Goal: Task Accomplishment & Management: Manage account settings

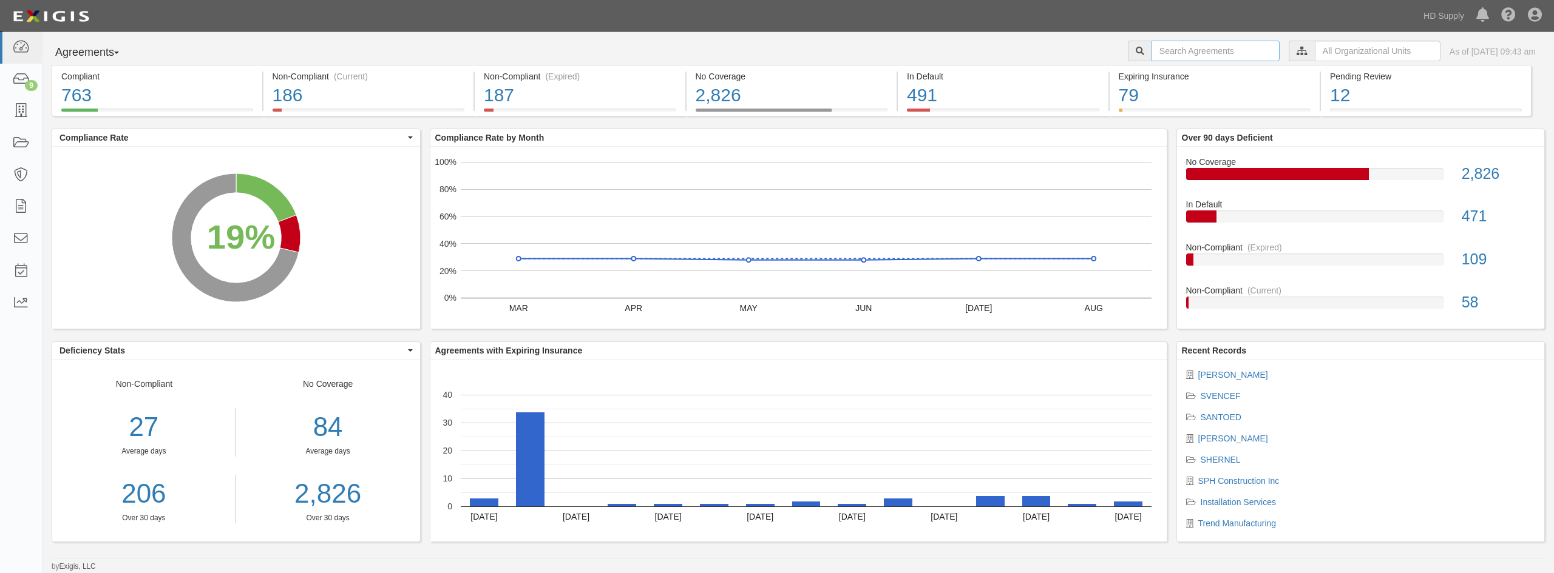
click at [1171, 54] on input "text" at bounding box center [1215, 51] width 128 height 21
type input "tp & L contracting services"
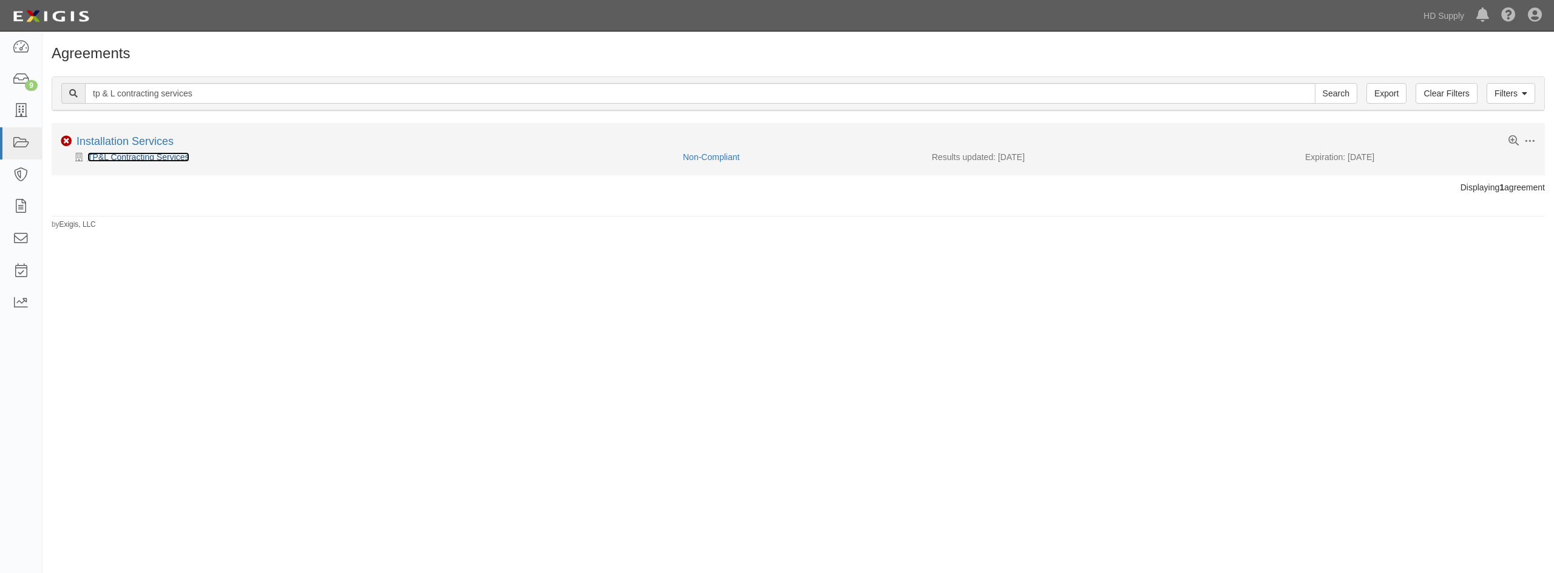
click at [165, 160] on link "TP&L Contracting Services" at bounding box center [138, 157] width 102 height 10
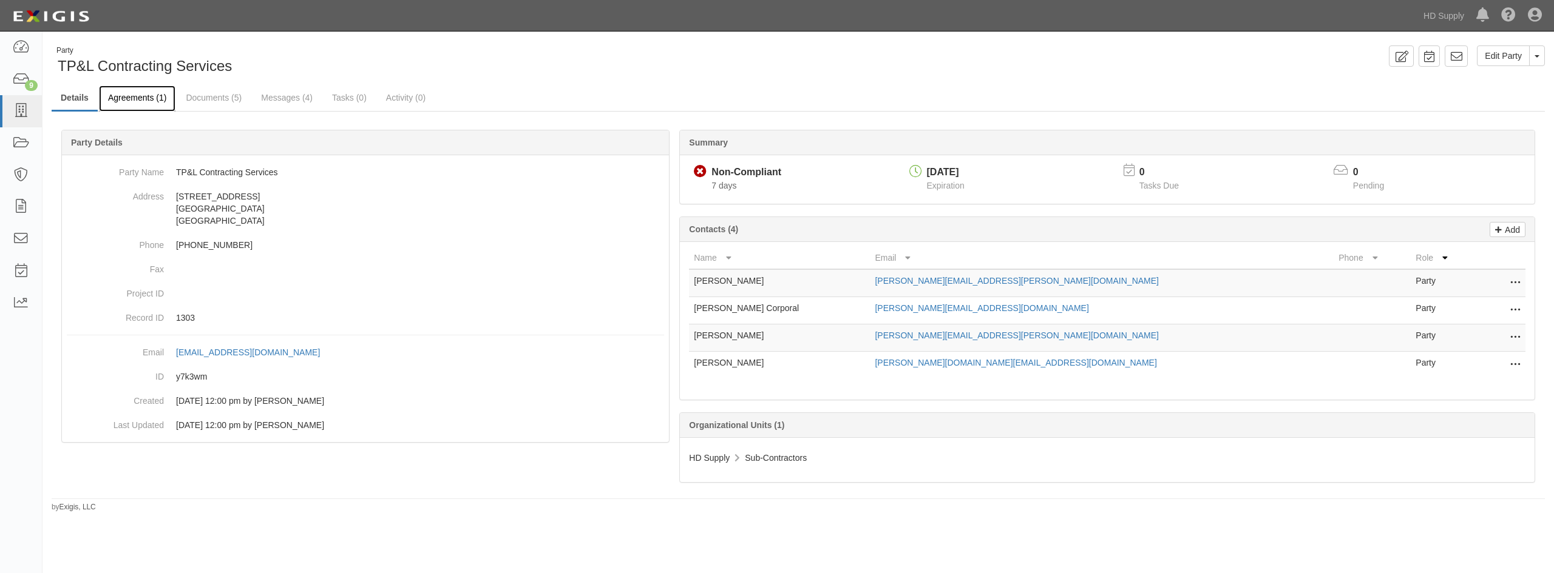
click at [123, 99] on link "Agreements (1)" at bounding box center [137, 99] width 76 height 26
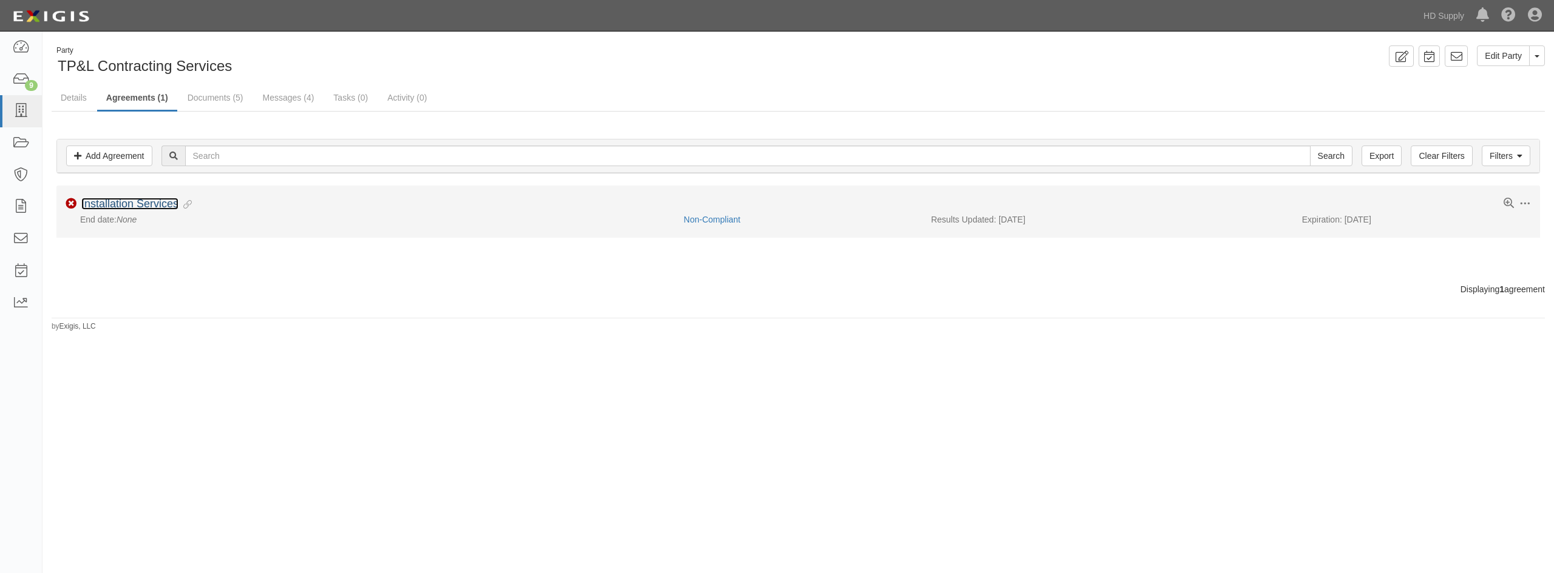
click at [163, 209] on link "Installation Services" at bounding box center [129, 204] width 97 height 12
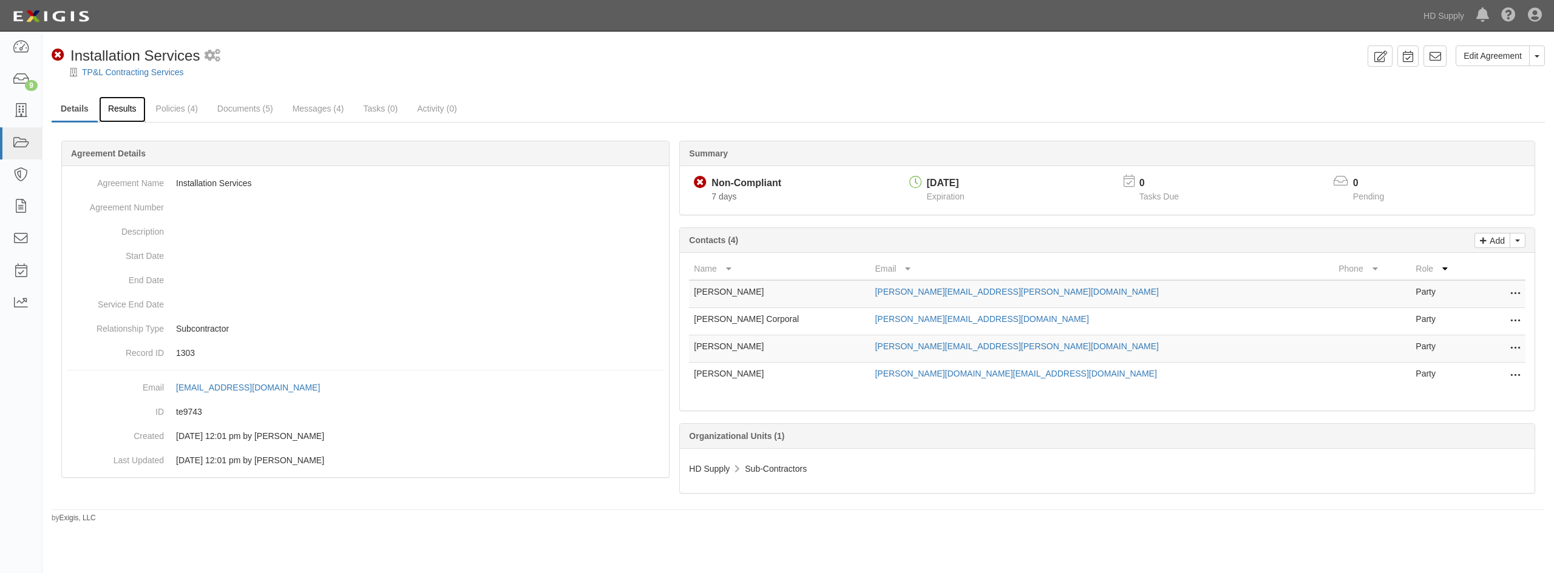
click at [117, 98] on link "Results" at bounding box center [122, 109] width 47 height 26
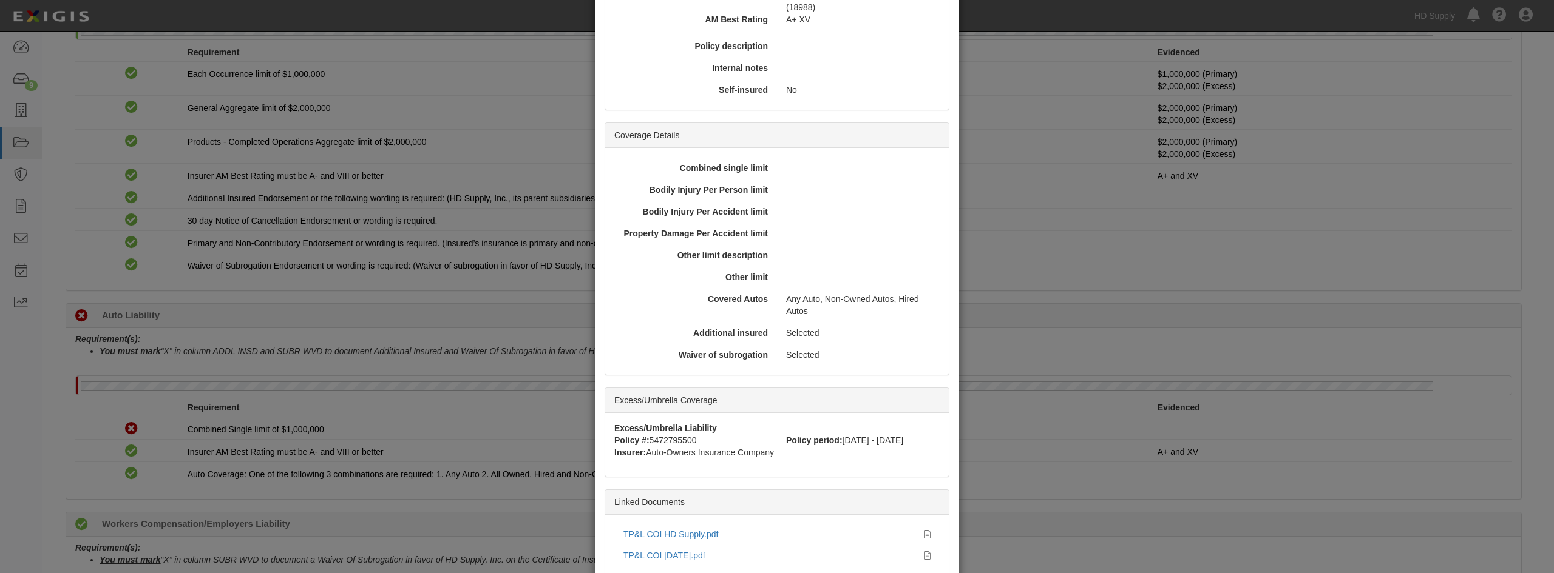
scroll to position [297, 0]
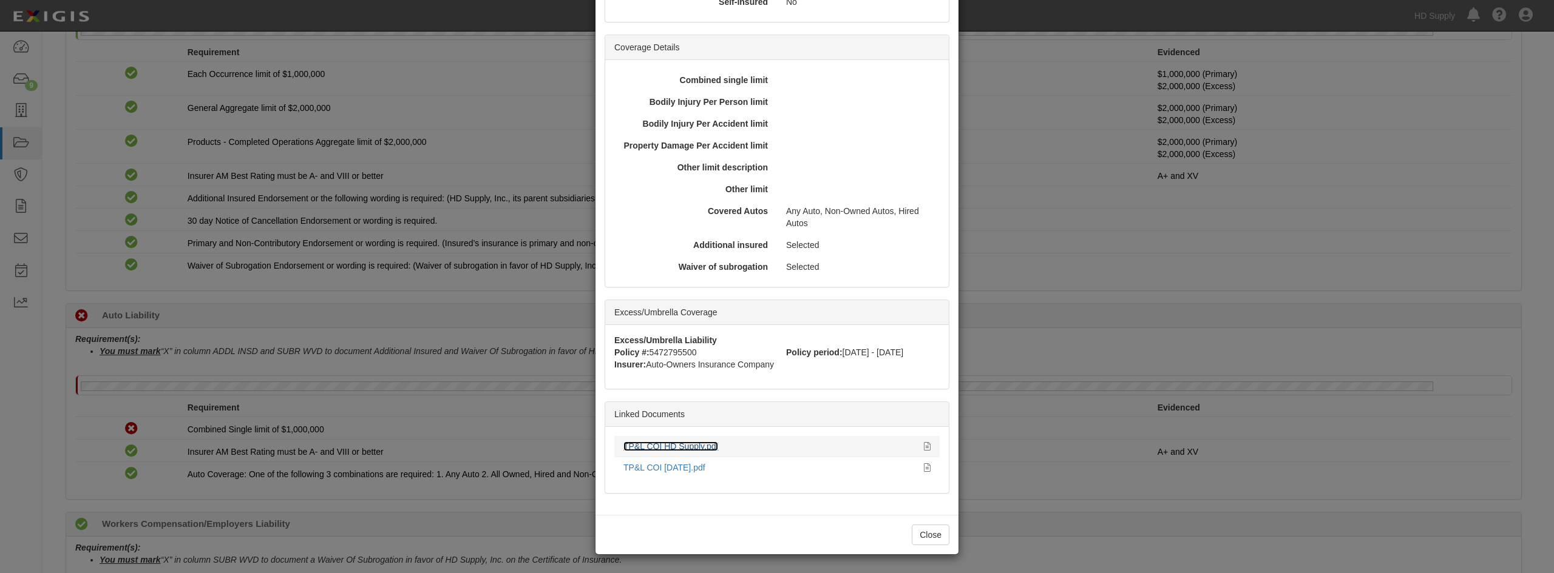
click at [698, 444] on link "TP&L COI HD Supply.pdf" at bounding box center [670, 447] width 95 height 10
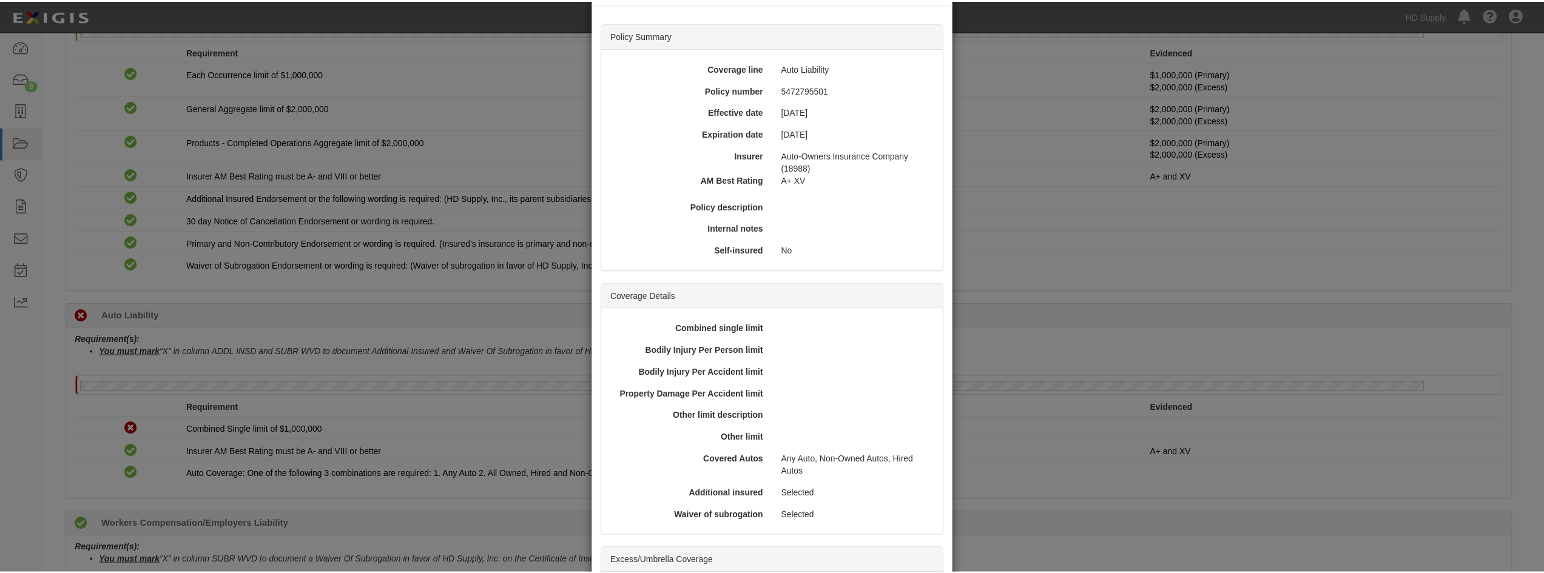
scroll to position [0, 0]
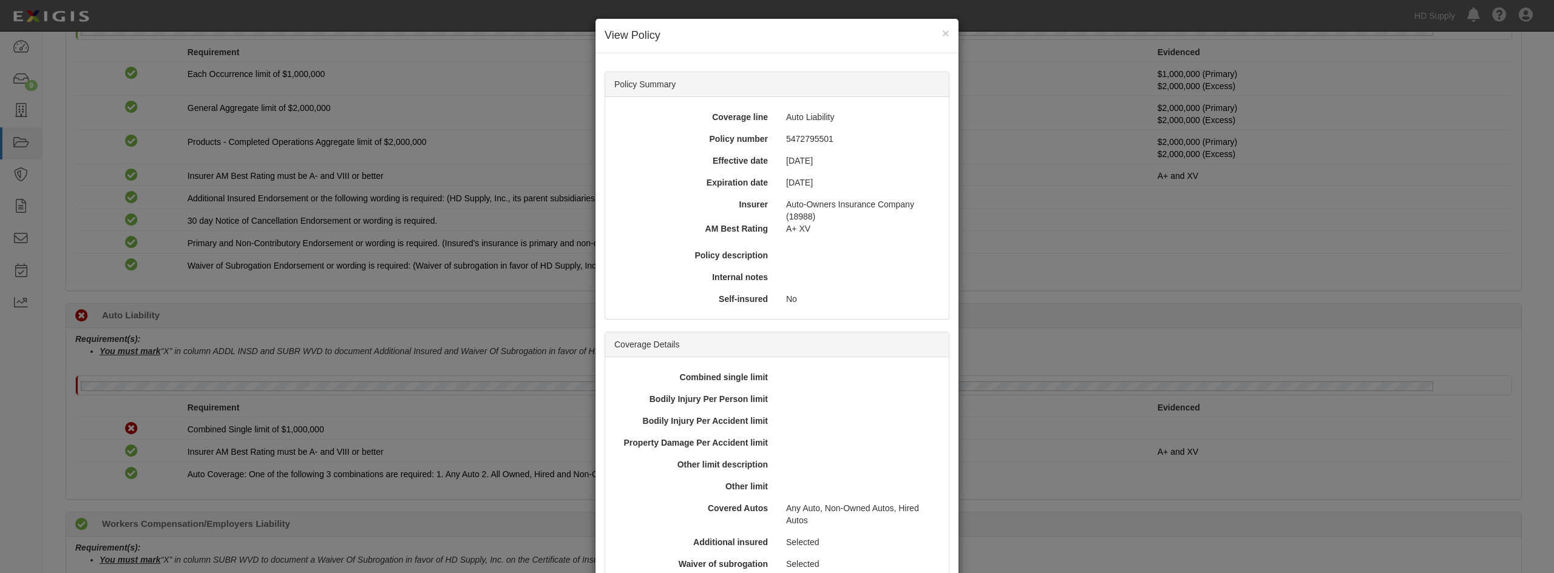
click at [376, 339] on div "× View Policy Policy Summary Coverage line Auto Liability Policy number 5472795…" at bounding box center [777, 286] width 1554 height 573
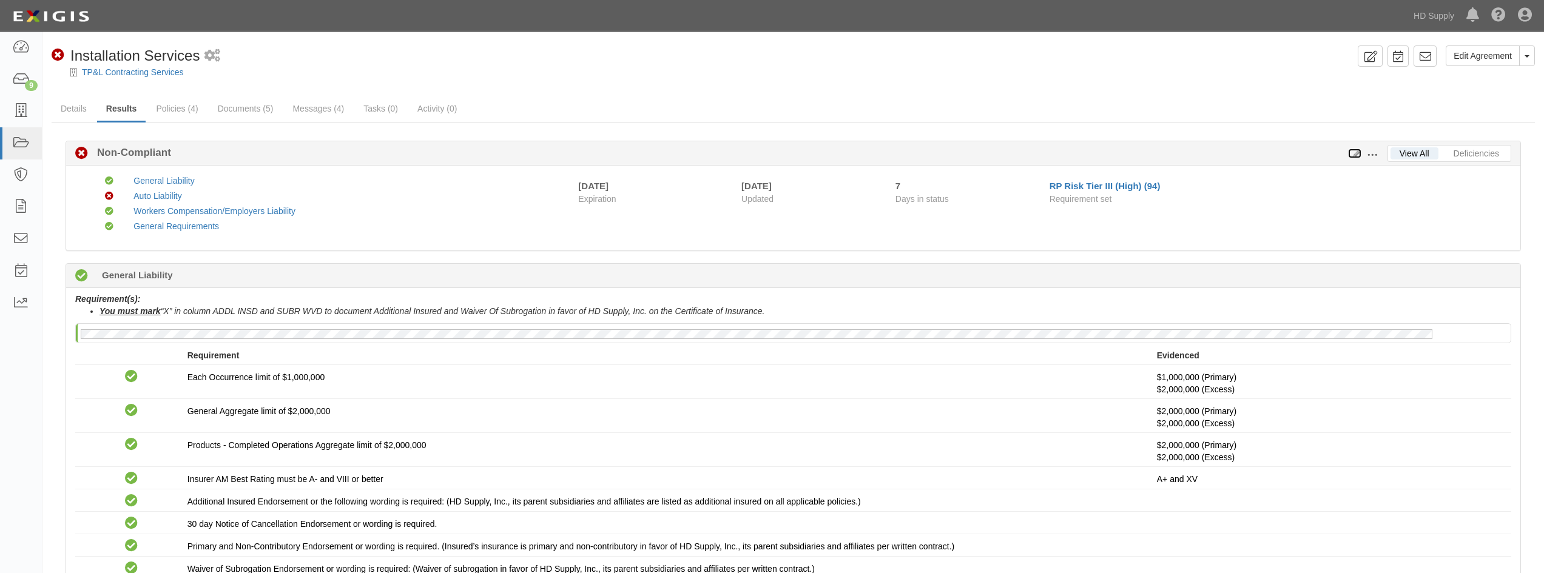
click at [1358, 157] on icon at bounding box center [1354, 154] width 13 height 8
click at [290, 110] on link "Messages (4)" at bounding box center [318, 109] width 70 height 26
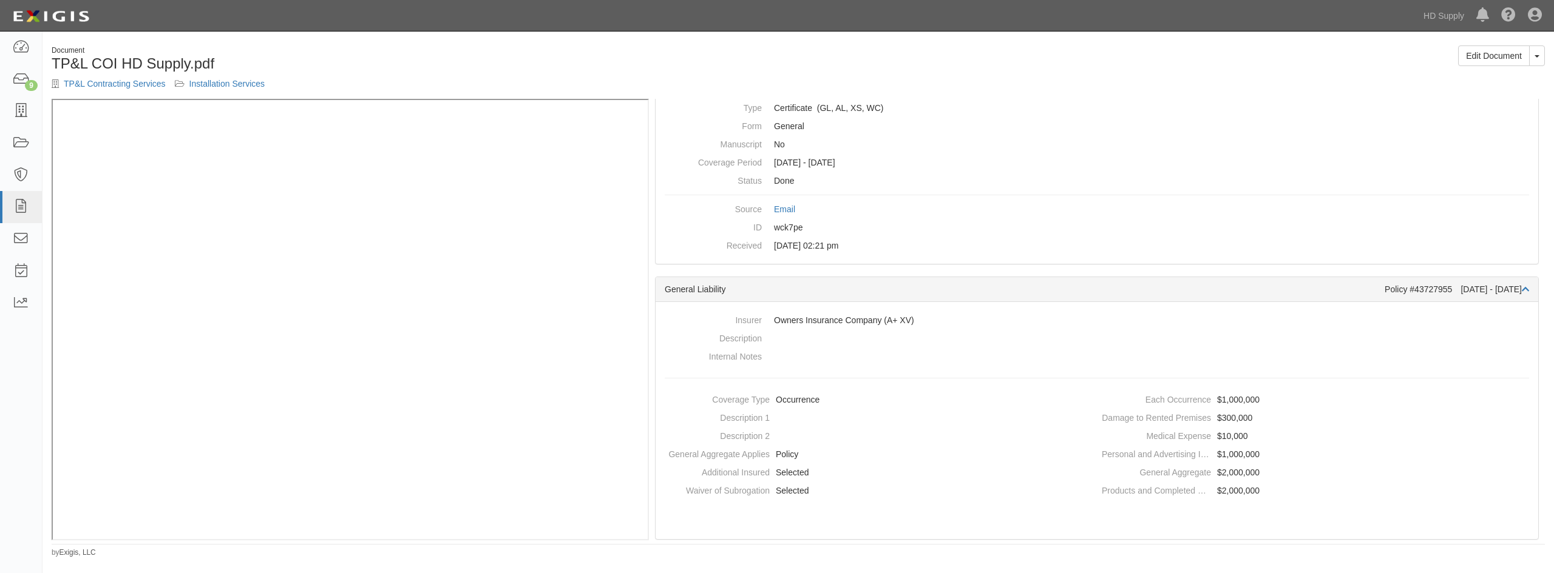
scroll to position [121, 0]
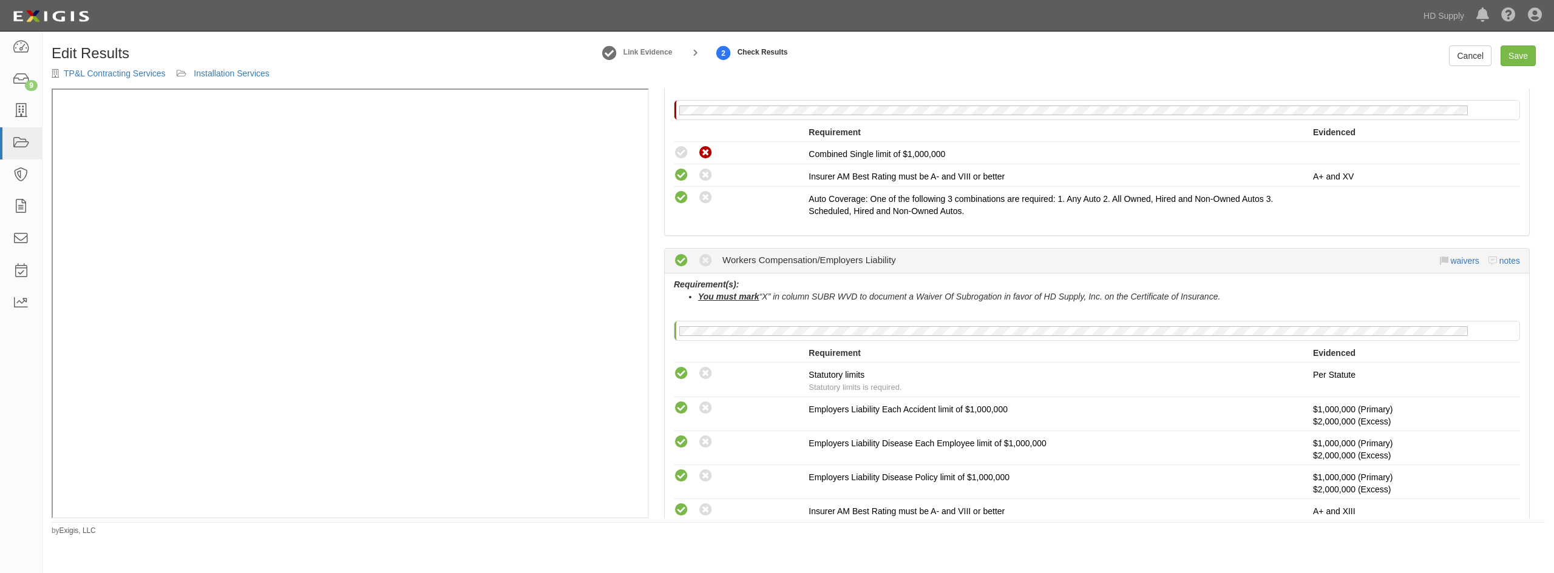
scroll to position [607, 0]
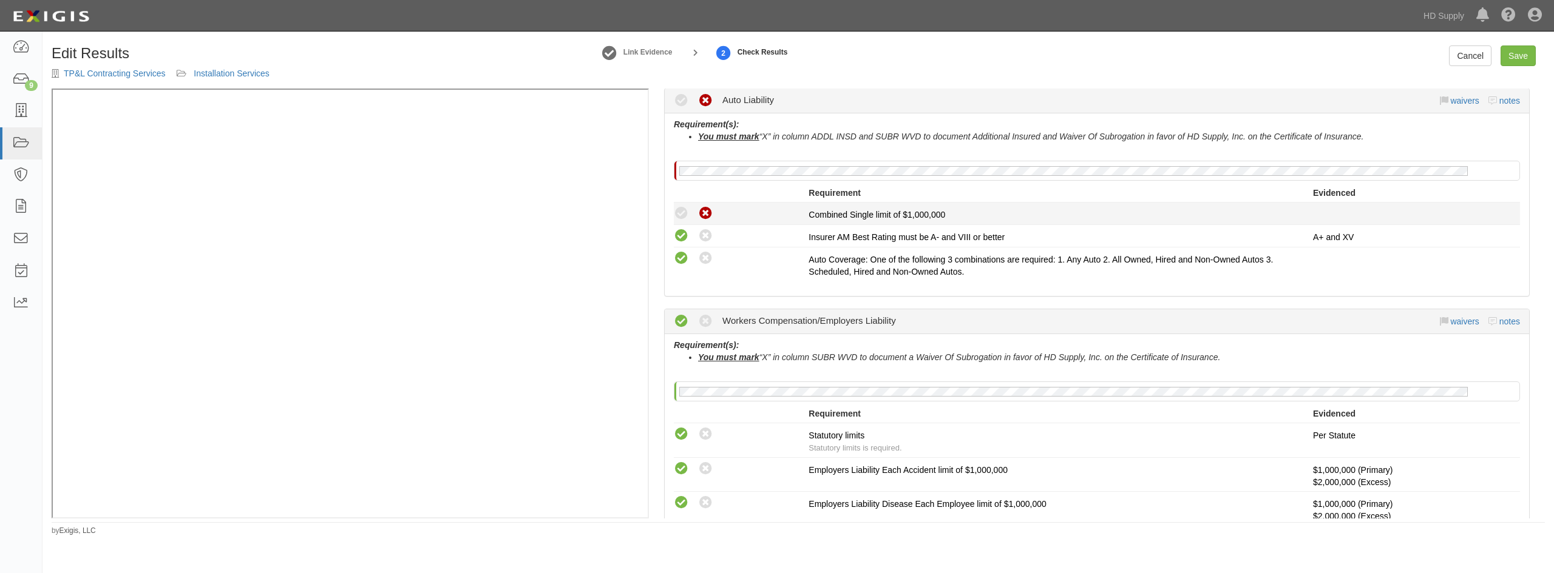
click at [678, 211] on icon at bounding box center [681, 213] width 15 height 15
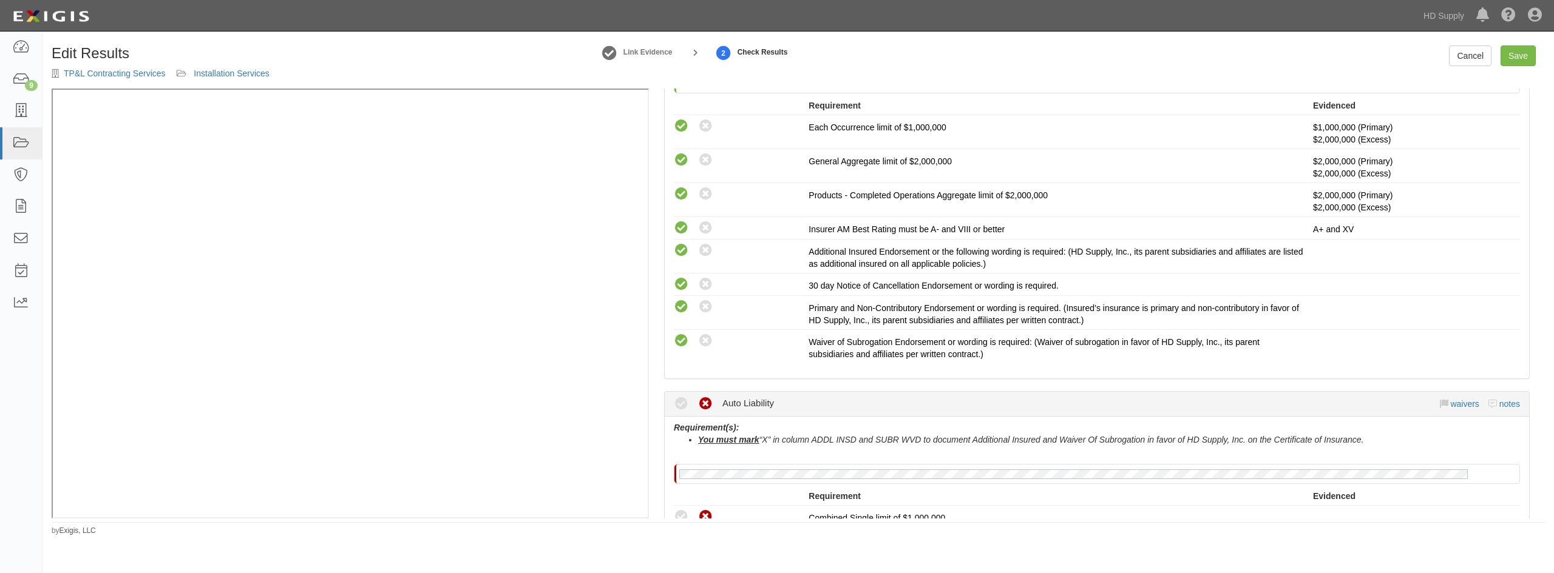
scroll to position [0, 0]
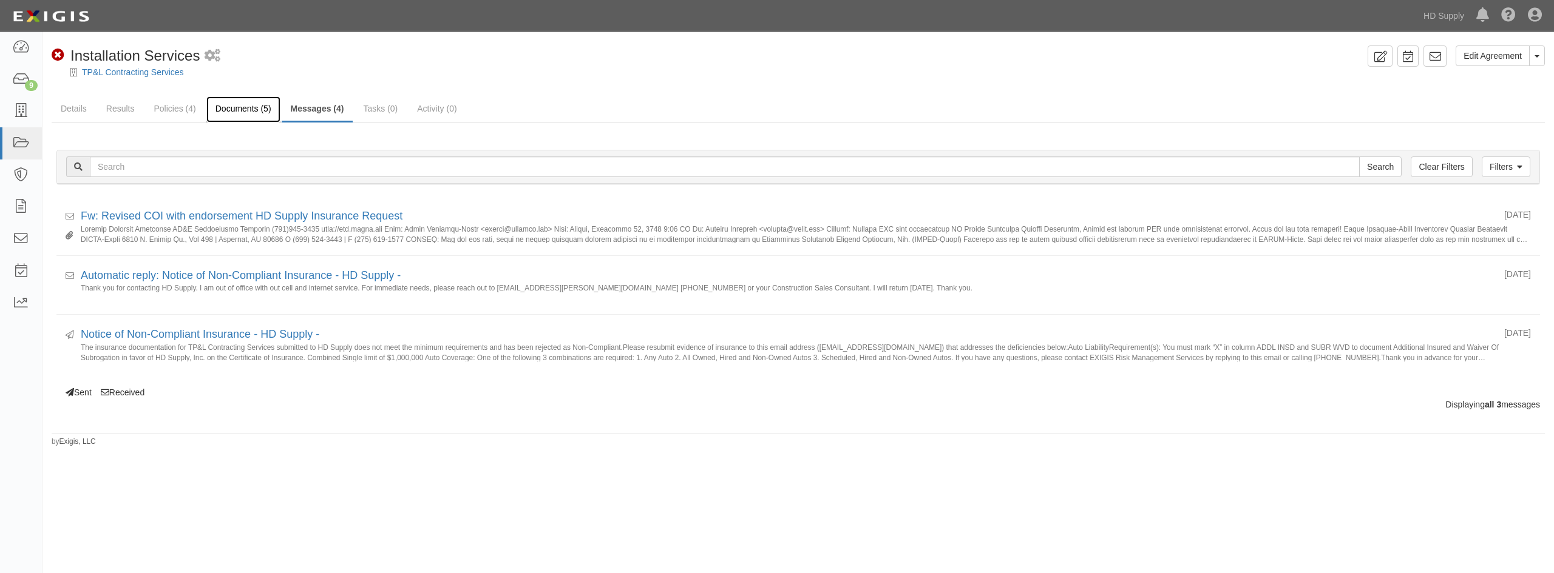
click at [243, 111] on link "Documents (5)" at bounding box center [243, 109] width 74 height 26
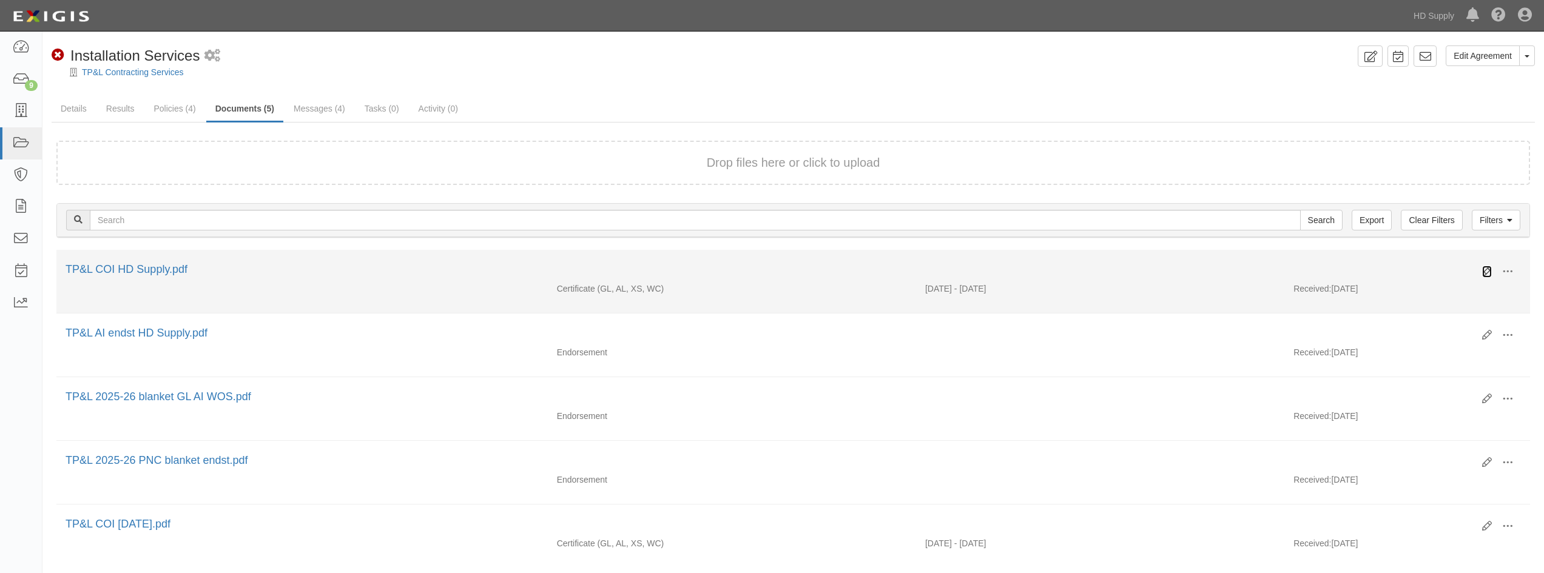
click at [1486, 272] on icon at bounding box center [1488, 272] width 10 height 10
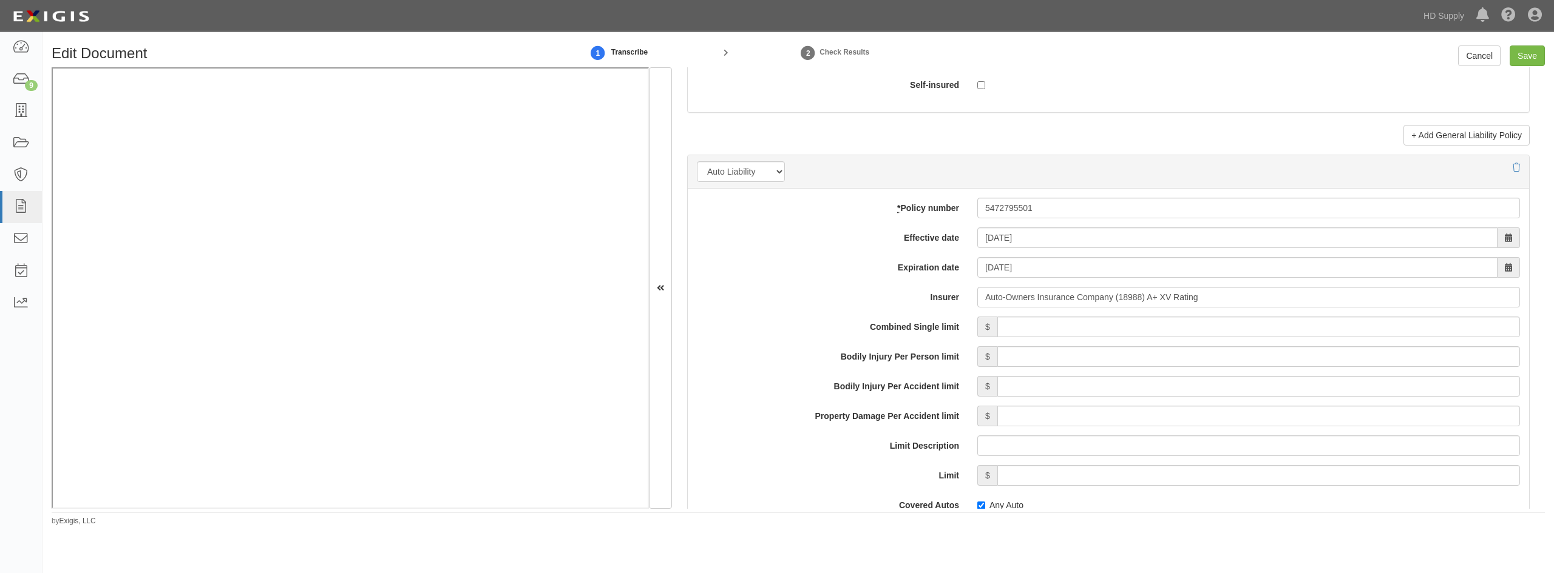
scroll to position [1578, 0]
click at [1054, 333] on input "Combined Single limit" at bounding box center [1258, 326] width 523 height 21
click at [1042, 328] on input "Combined Single limit" at bounding box center [1258, 326] width 523 height 21
type input "1,000,000"
click at [767, 309] on div "* Policy number 5472795501 Effective date 06/11/2025 Expiration date 06/11/2026…" at bounding box center [1108, 498] width 841 height 620
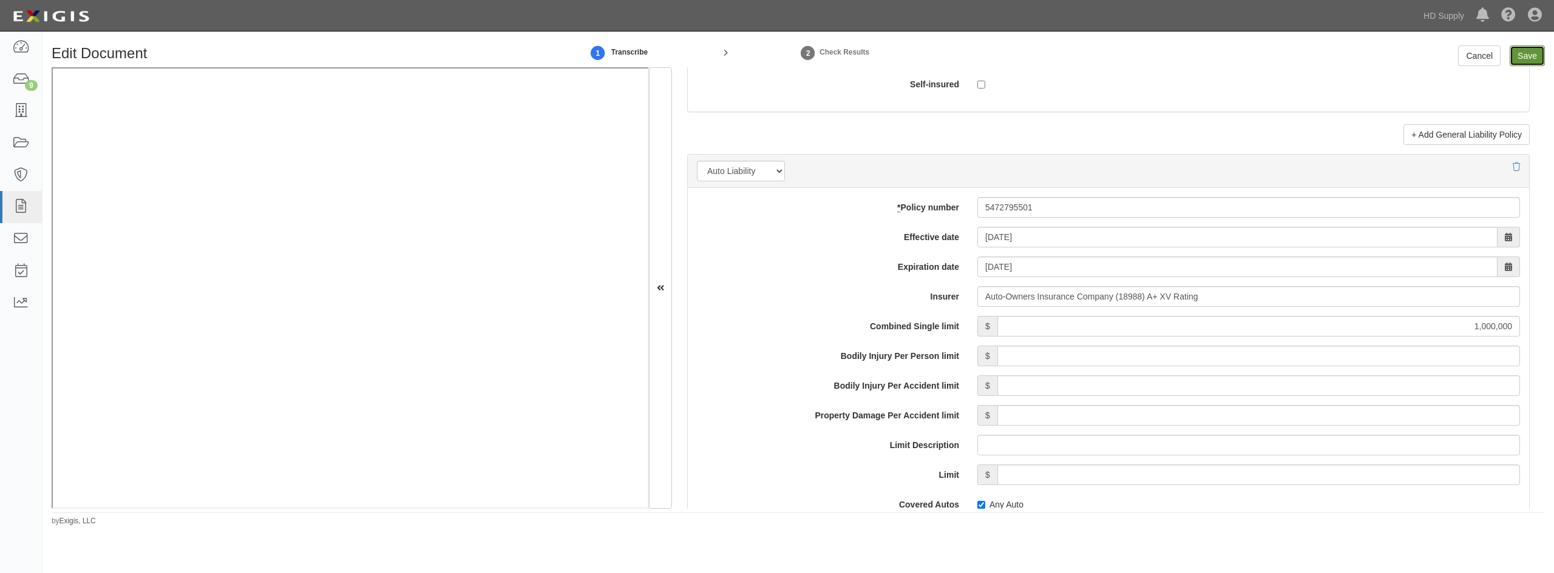
click at [1526, 58] on input "Save" at bounding box center [1526, 56] width 35 height 21
type input "1000000"
type input "300000"
type input "10000"
type input "1000000"
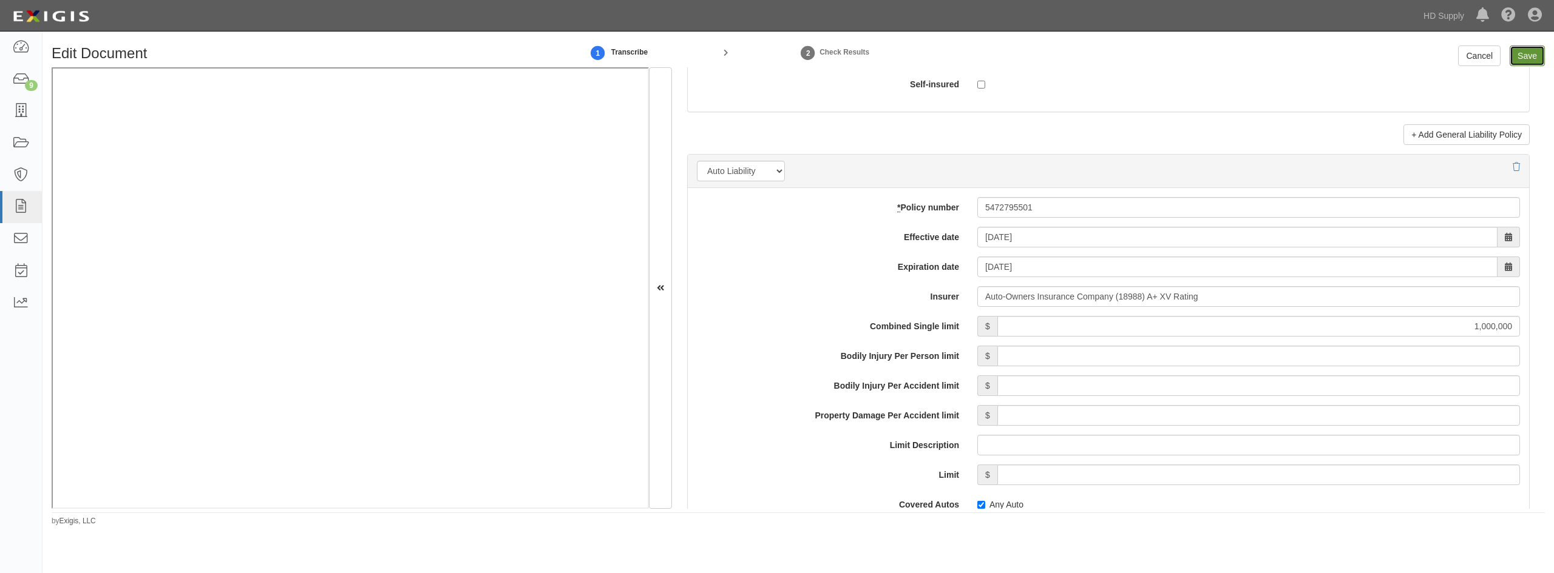
type input "2000000"
type input "1000000"
type input "2000000"
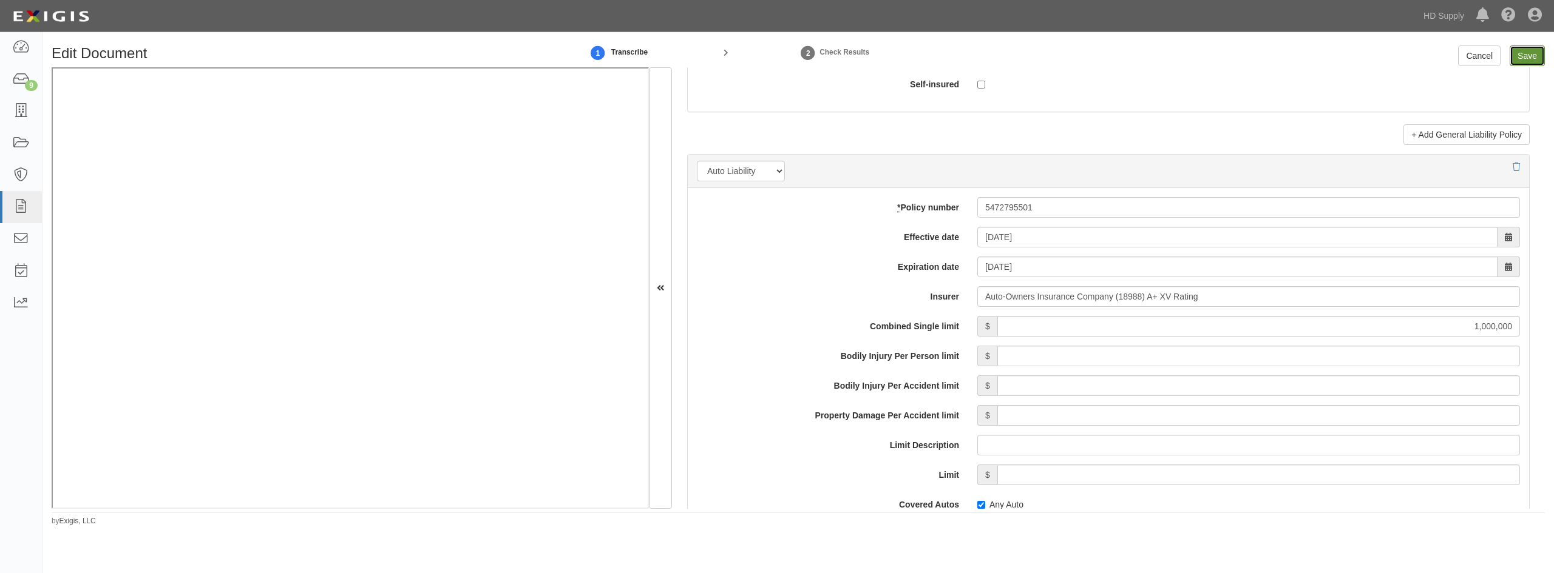
type input "1000000"
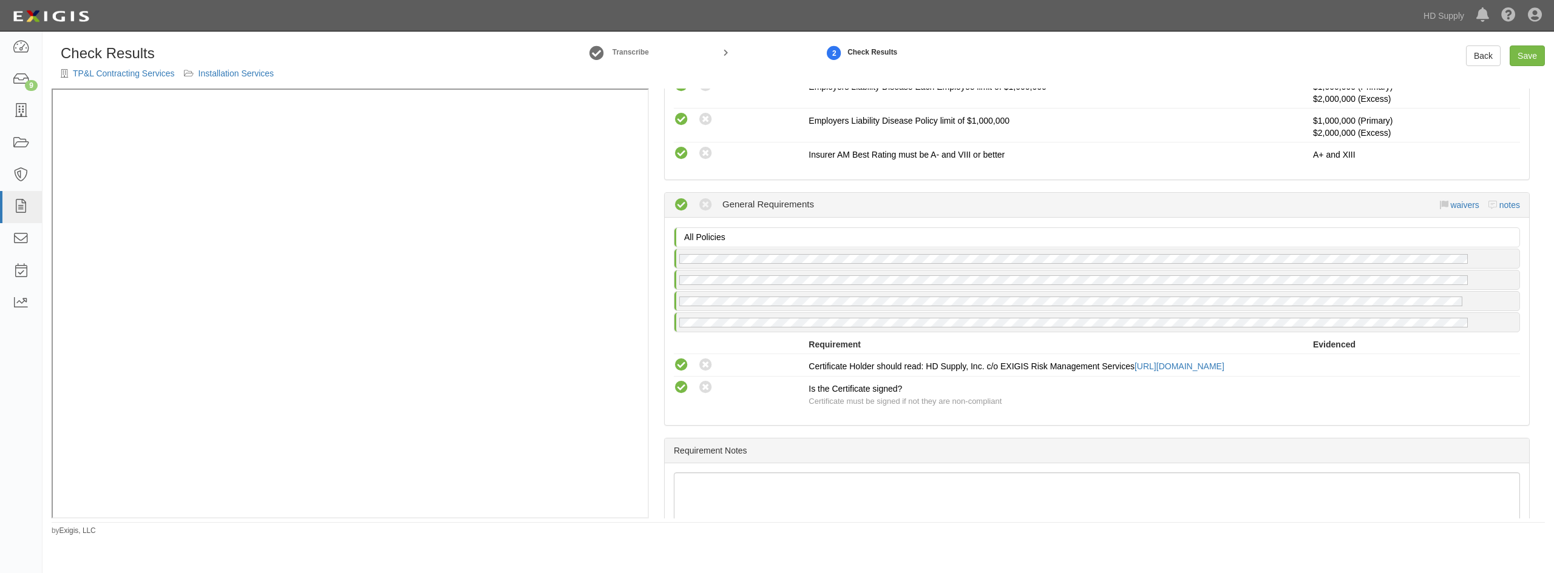
scroll to position [1134, 0]
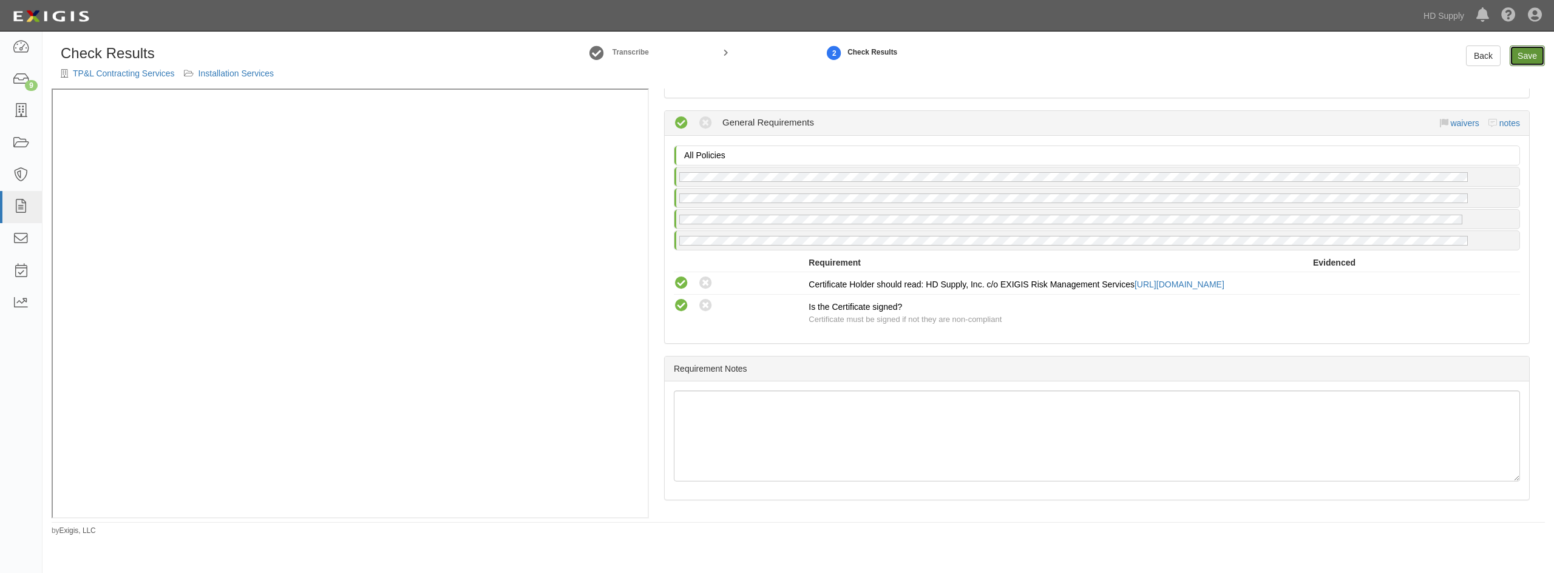
click at [1538, 56] on link "Save" at bounding box center [1526, 56] width 35 height 21
radio input "true"
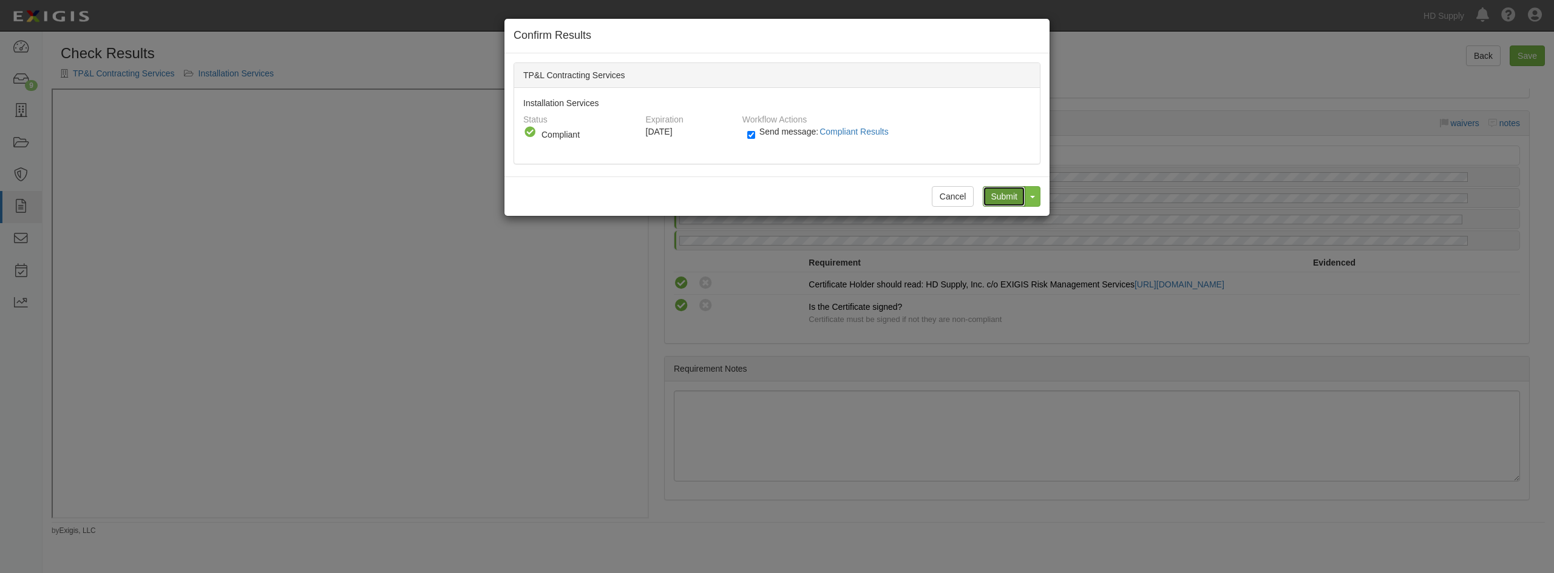
click at [1008, 192] on input "Submit" at bounding box center [1003, 196] width 42 height 21
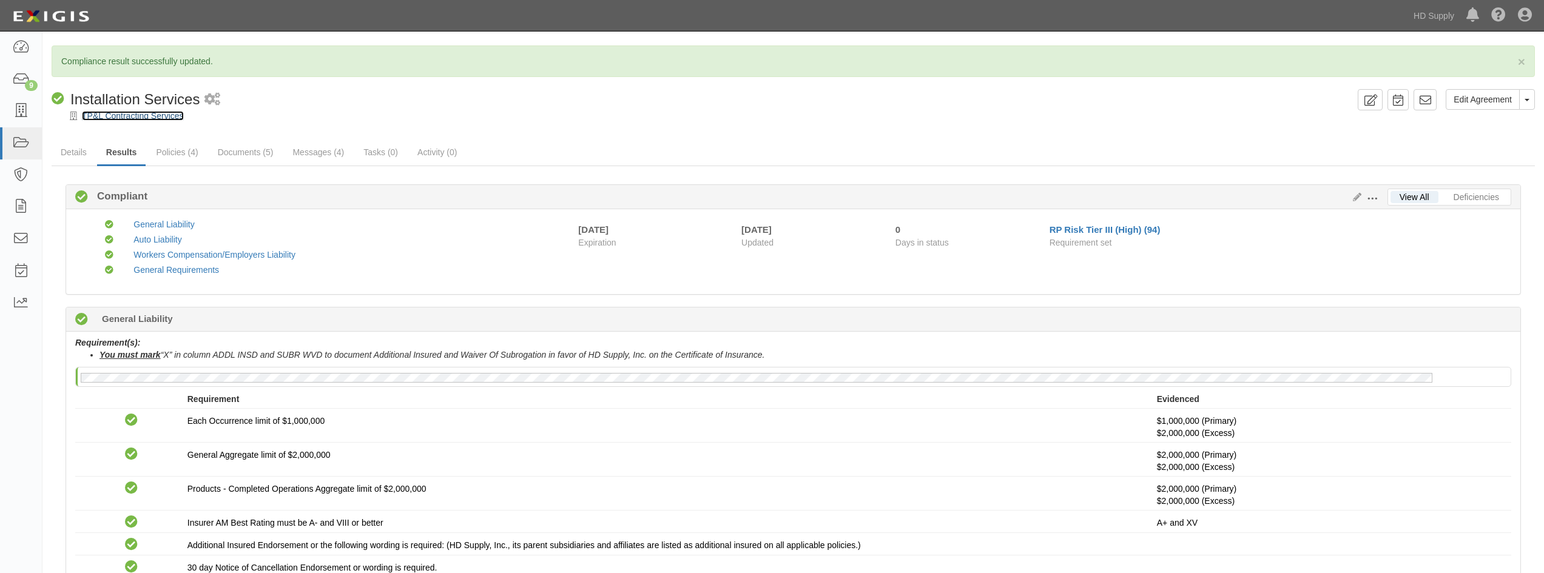
click at [118, 118] on link "TP&L Contracting Services" at bounding box center [133, 116] width 102 height 10
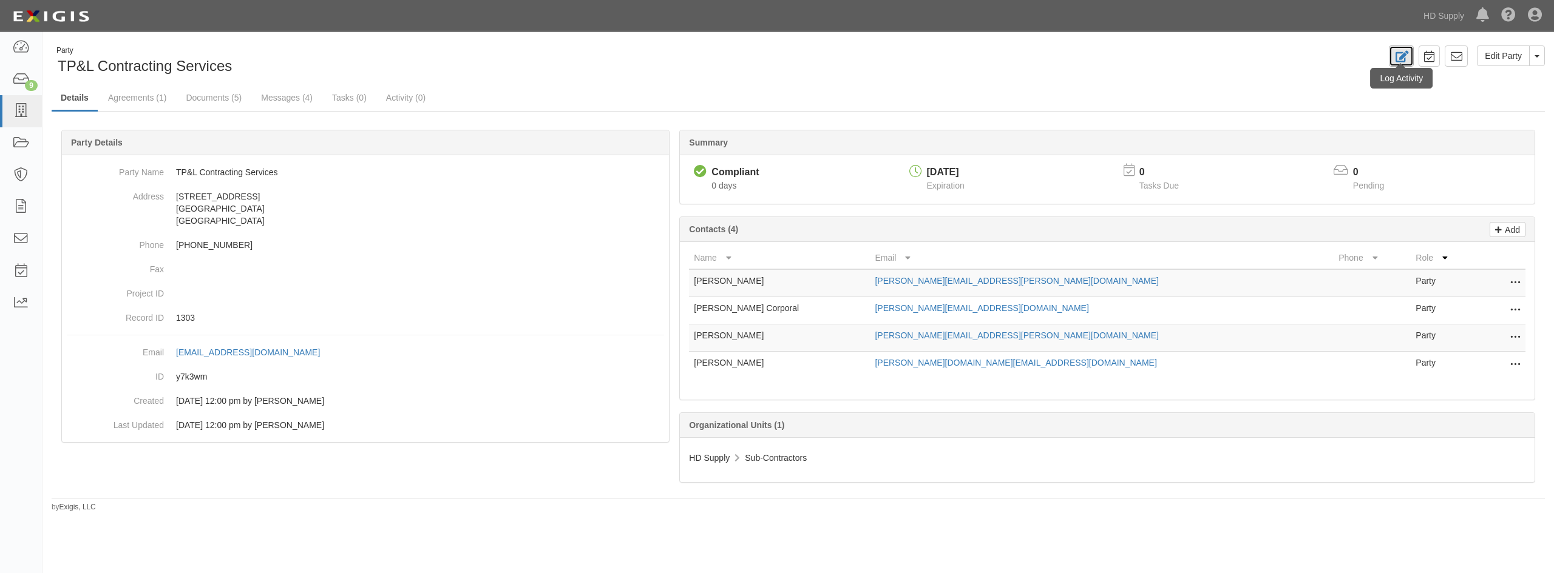
click at [1406, 54] on icon at bounding box center [1401, 57] width 14 height 12
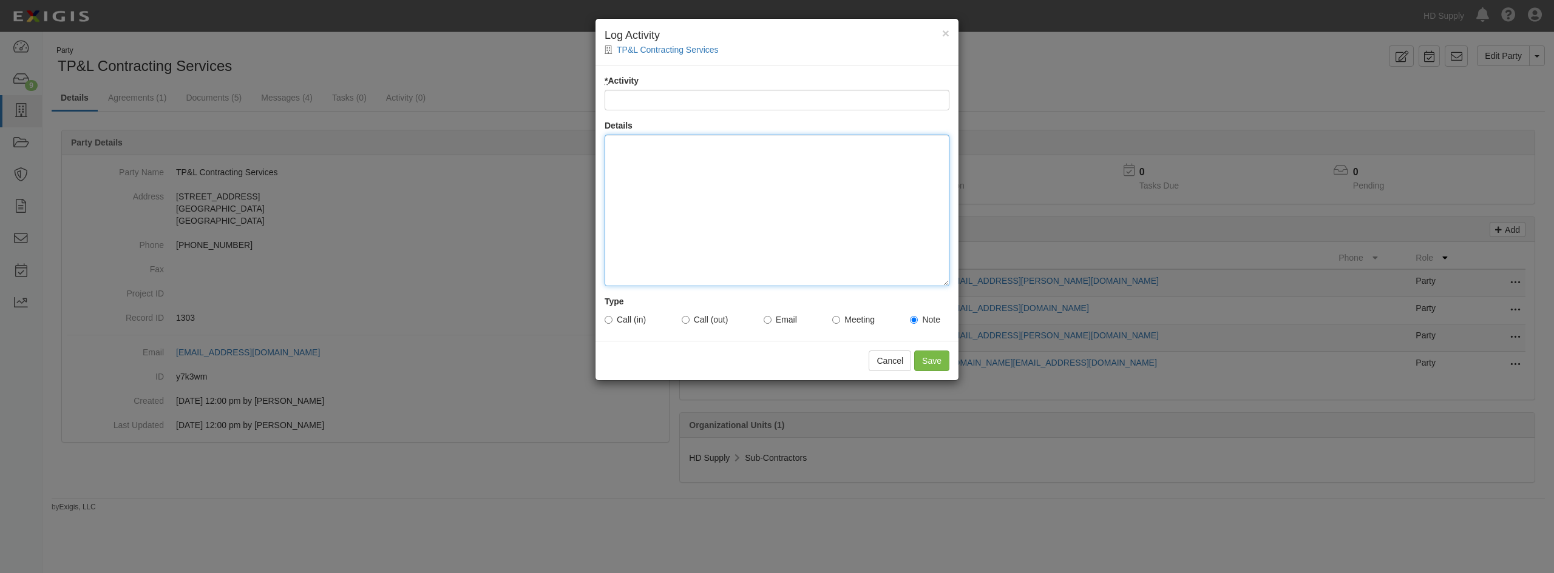
click at [673, 208] on div at bounding box center [776, 211] width 345 height 152
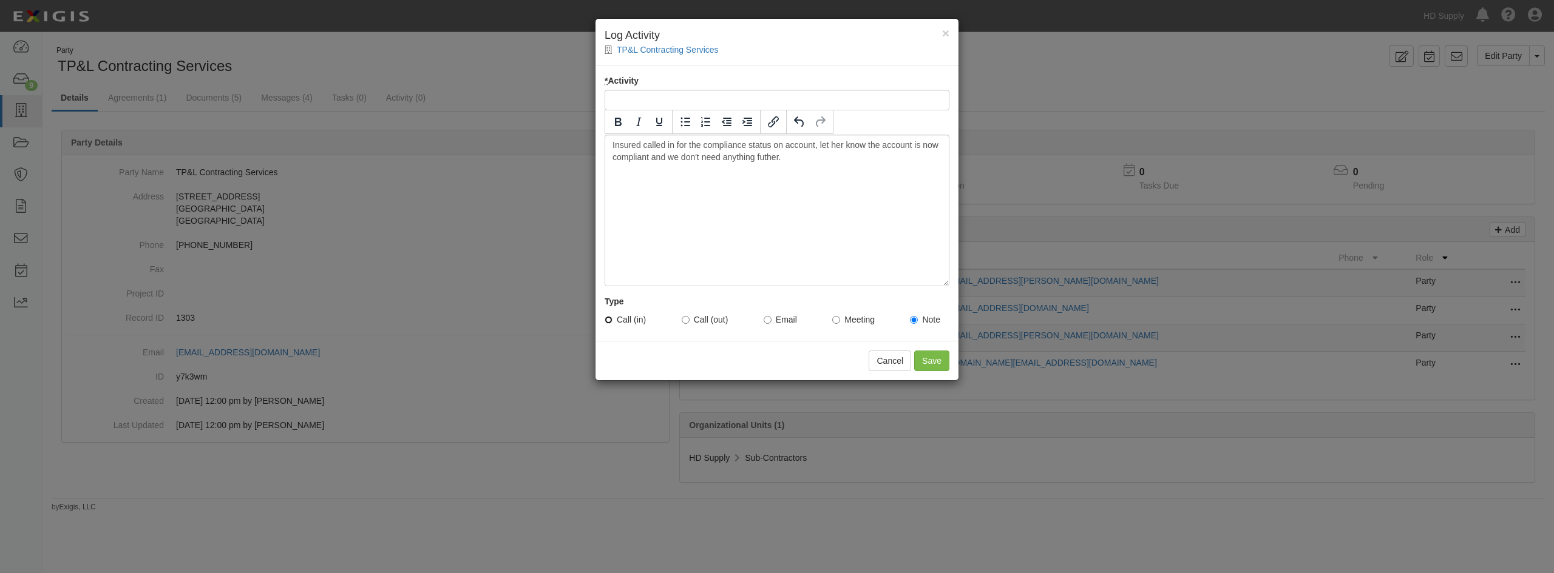
click at [612, 323] on input "Call (in)" at bounding box center [608, 320] width 8 height 8
radio input "true"
click at [730, 90] on input "* Activity" at bounding box center [776, 100] width 345 height 21
type input "Compliance Status Inquiry"
click at [925, 371] on input "Save" at bounding box center [931, 361] width 35 height 21
